Goal: Transaction & Acquisition: Download file/media

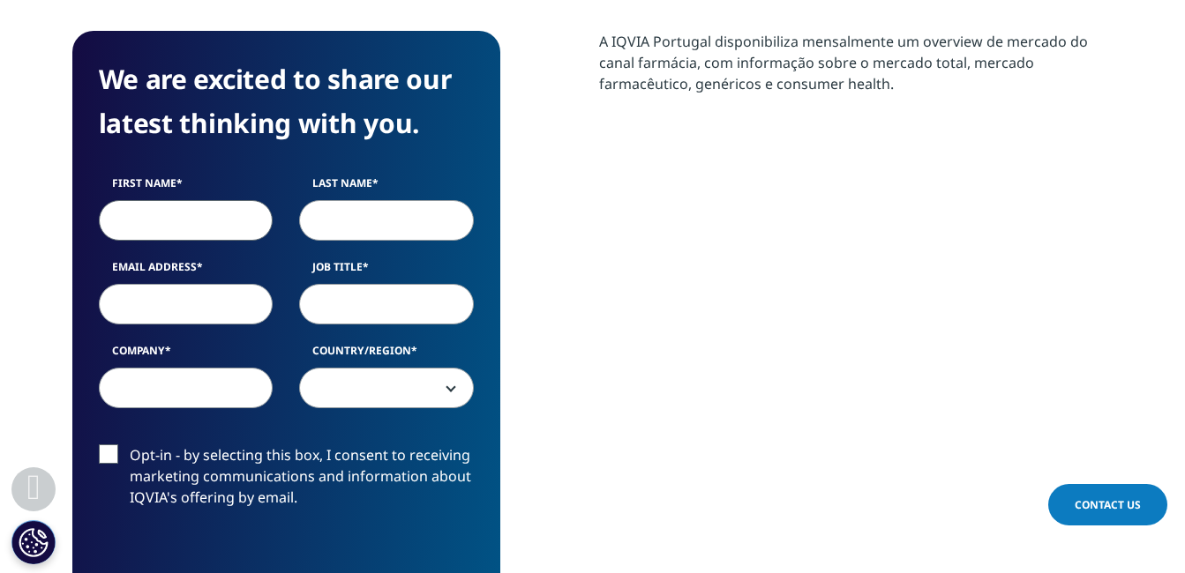
scroll to position [683, 1041]
type input "Rui"
type input "Americano"
type input "[EMAIL_ADDRESS][DOMAIN_NAME]"
type input "Project Manager"
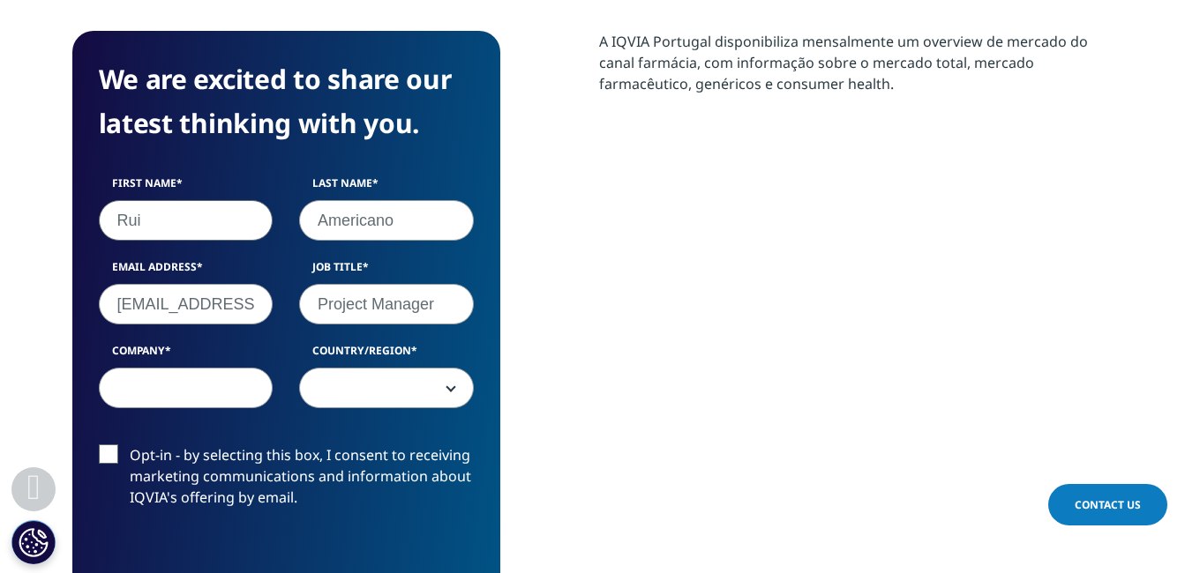
type input "PharmAddere"
select select "Portugal"
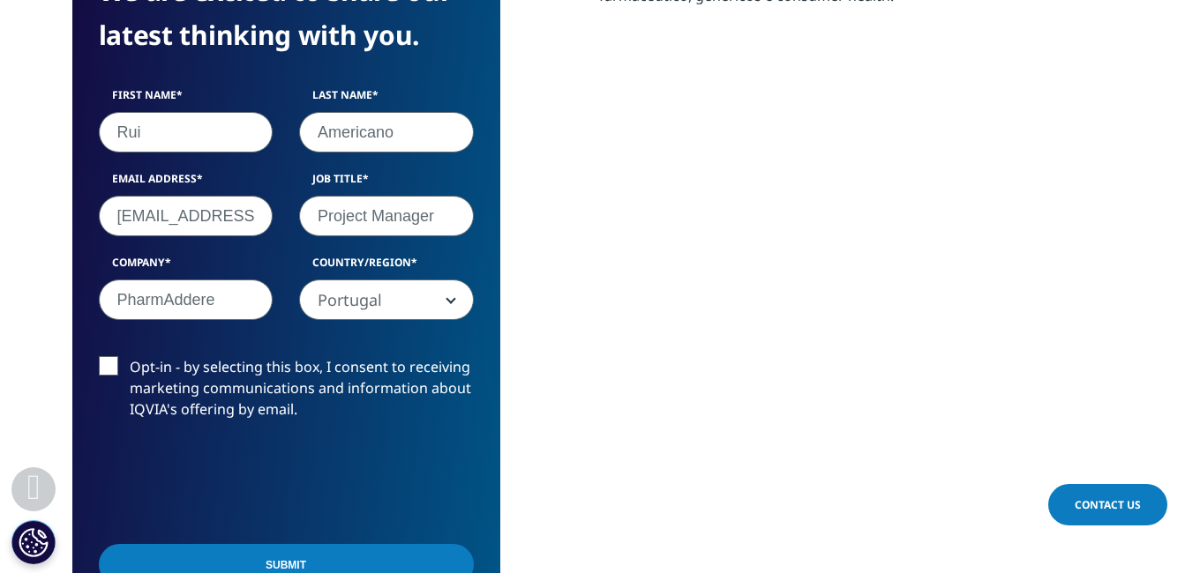
scroll to position [970, 0]
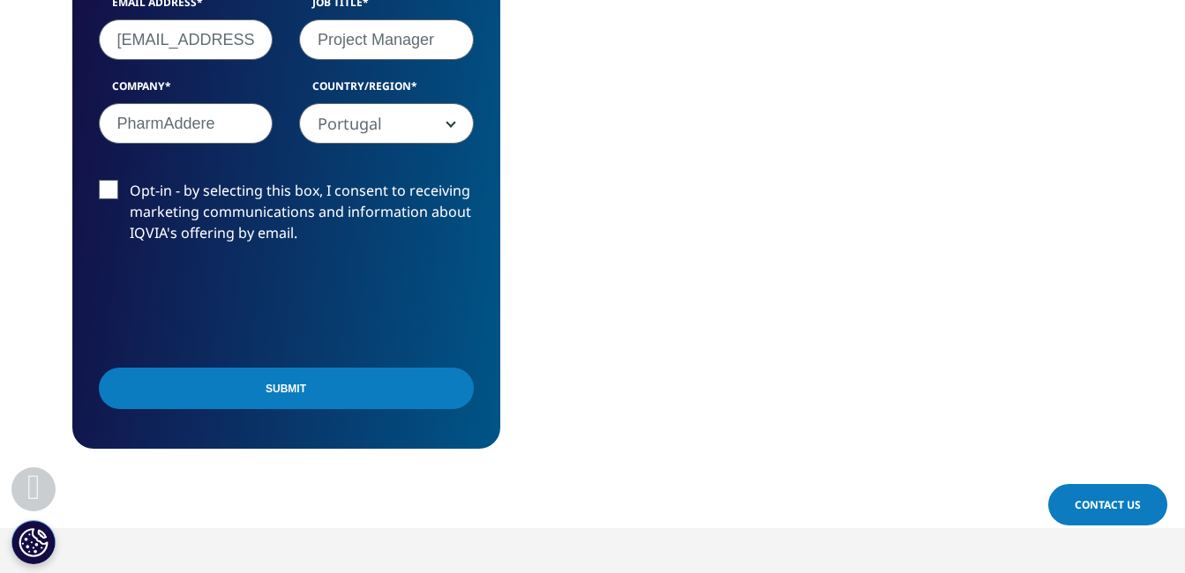
click at [108, 192] on label "Opt-in - by selecting this box, I consent to receiving marketing communications…" at bounding box center [286, 216] width 375 height 73
click at [130, 180] on input "Opt-in - by selecting this box, I consent to receiving marketing communications…" at bounding box center [130, 180] width 0 height 0
click at [380, 400] on input "Submit" at bounding box center [286, 388] width 375 height 41
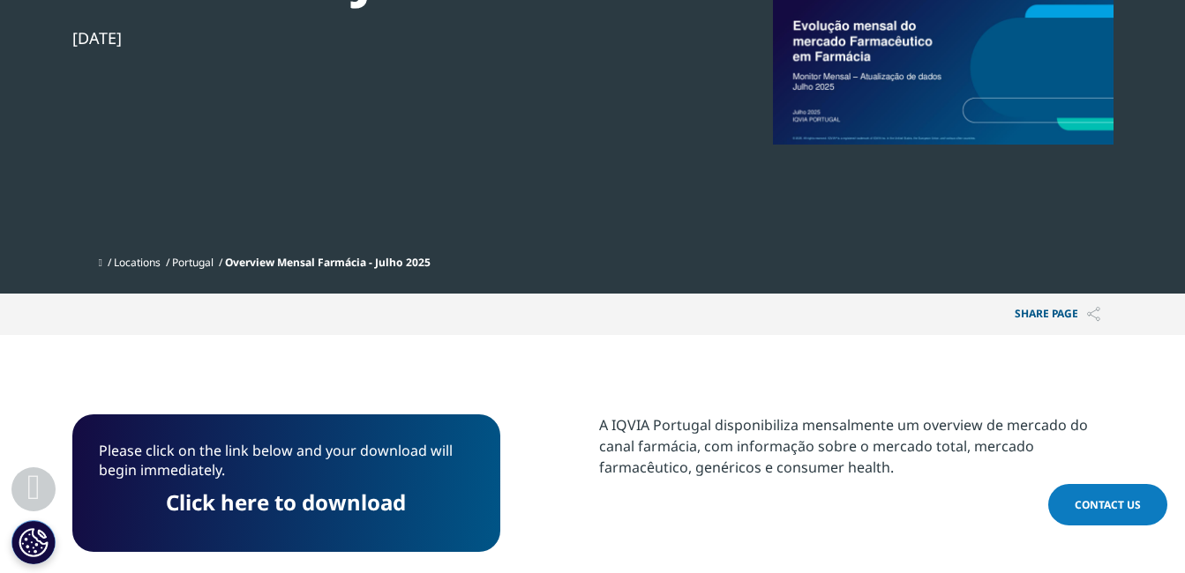
scroll to position [587, 0]
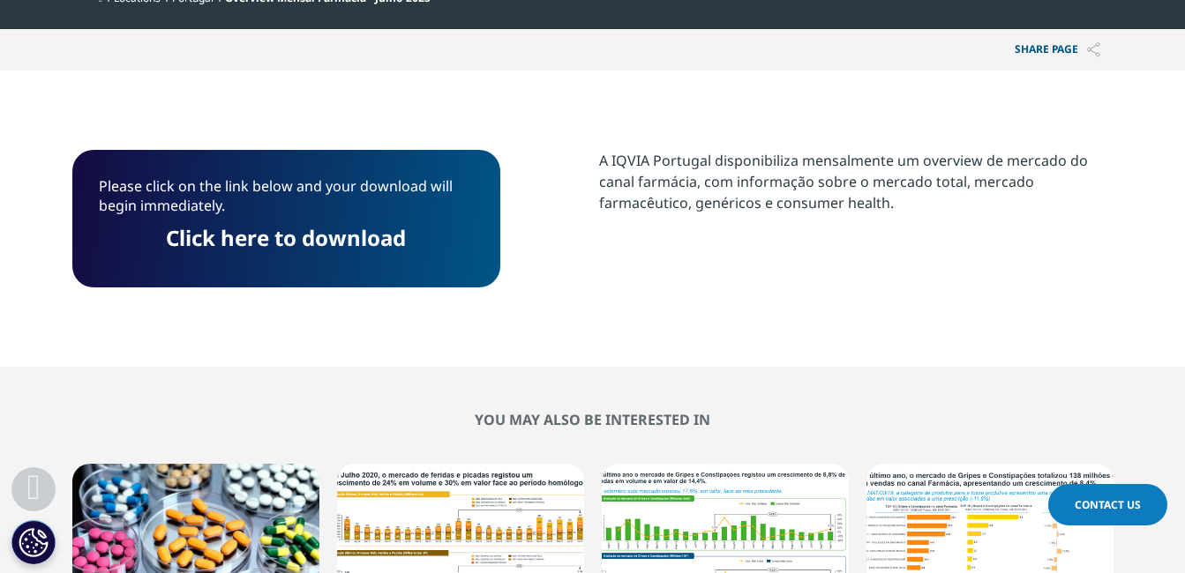
click at [304, 221] on p "Please click on the link below and your download will begin immediately." at bounding box center [286, 202] width 375 height 52
click at [305, 243] on link "Click here to download" at bounding box center [286, 237] width 240 height 29
